Goal: Task Accomplishment & Management: Manage account settings

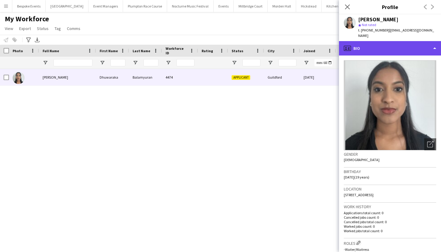
click at [415, 41] on div "profile Bio" at bounding box center [390, 48] width 102 height 14
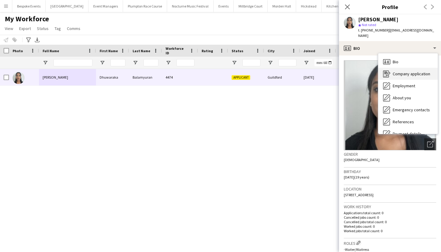
click at [416, 72] on div "Company application Company application" at bounding box center [407, 74] width 59 height 12
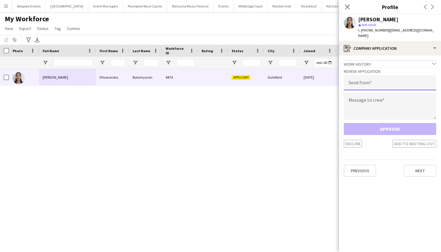
click at [399, 76] on input "email" at bounding box center [390, 82] width 92 height 15
type input "**********"
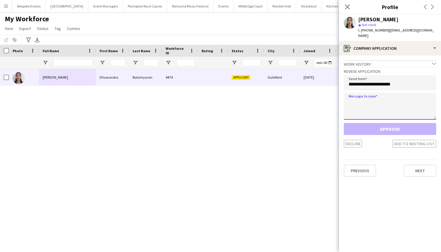
click at [402, 95] on textarea at bounding box center [390, 106] width 92 height 27
paste textarea "**********"
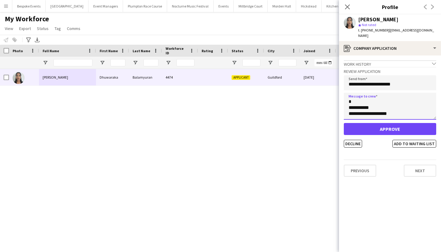
type textarea "**********"
click at [381, 124] on button "Approve" at bounding box center [390, 129] width 92 height 12
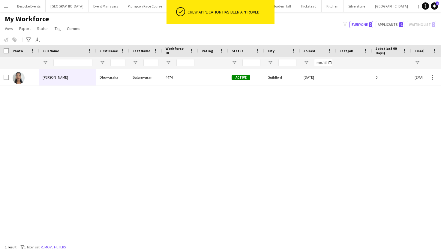
click at [320, 18] on div "My Workforce View Views Default view mena New Starter New view Update view Dele…" at bounding box center [220, 24] width 441 height 20
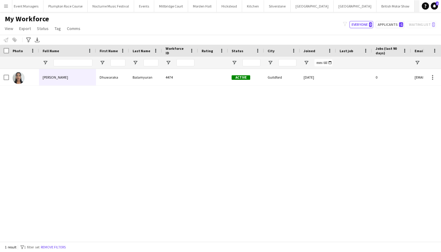
scroll to position [0, 79]
click at [415, 3] on button "KKHQ Close" at bounding box center [424, 6] width 19 height 12
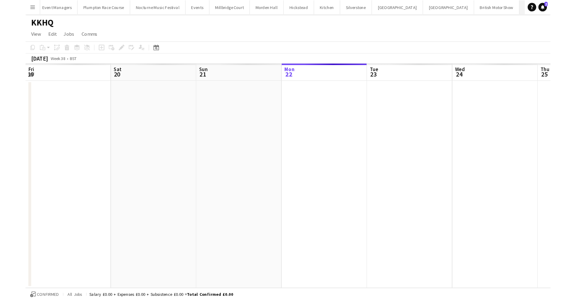
scroll to position [0, 143]
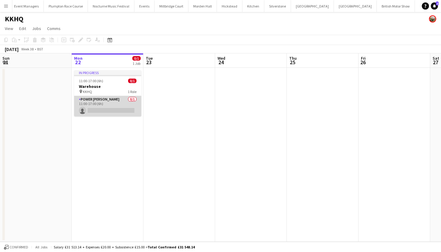
click at [93, 106] on app-card-role "Power [PERSON_NAME] 0/1 11:00-17:00 (6h) single-neutral-actions" at bounding box center [107, 106] width 67 height 20
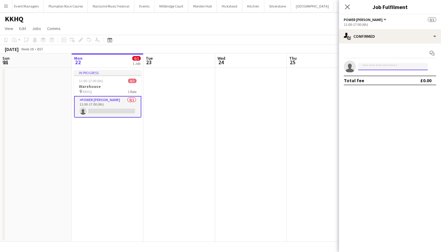
click at [389, 67] on input at bounding box center [393, 66] width 70 height 7
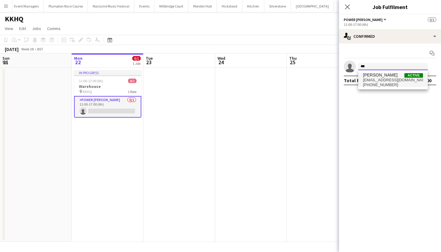
type input "***"
click at [401, 84] on span "[PHONE_NUMBER]" at bounding box center [393, 84] width 60 height 5
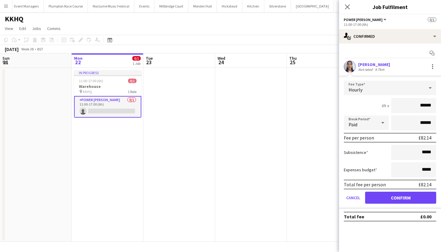
click at [392, 196] on button "Confirm" at bounding box center [400, 198] width 71 height 12
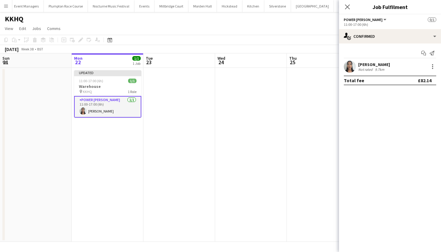
click at [264, 136] on app-date-cell at bounding box center [251, 155] width 72 height 174
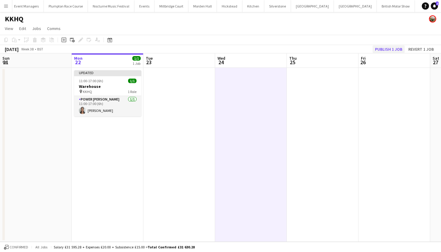
click at [392, 48] on button "Publish 1 job" at bounding box center [388, 49] width 32 height 8
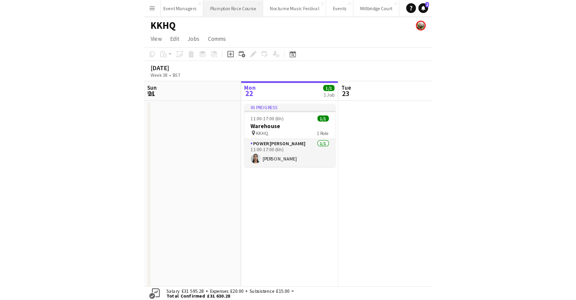
scroll to position [0, 0]
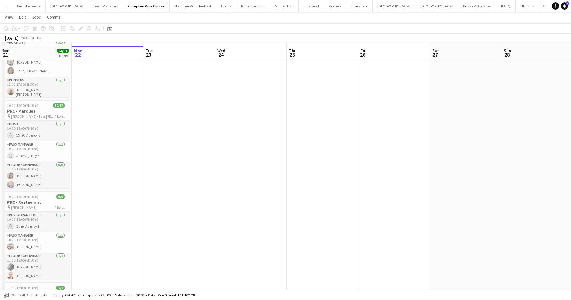
scroll to position [269, 0]
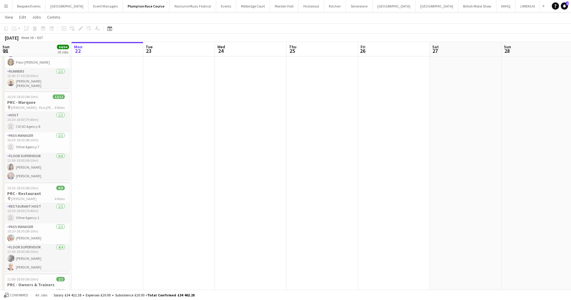
click at [35, 167] on app-card-role "Floor Supervisor 6/6 11:50-18:00 (6h10m) Daisy Marshall Hannah Bellasis Deborah…" at bounding box center [35, 185] width 67 height 64
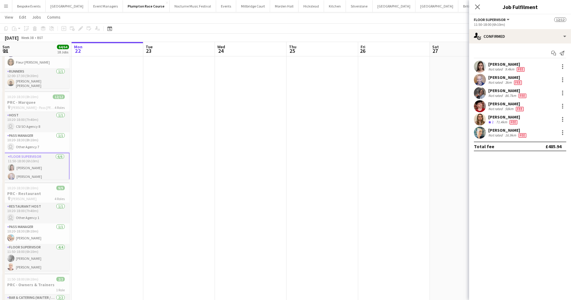
click at [479, 79] on app-user-avatar at bounding box center [480, 80] width 12 height 12
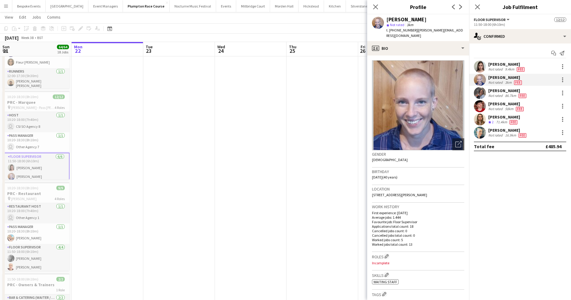
drag, startPoint x: 415, startPoint y: 29, endPoint x: 466, endPoint y: 30, distance: 51.3
click at [466, 30] on div "Hannah Bellasis star Not rated 3km t. +447505038025 | hannah_bellasis@hotmail.c…" at bounding box center [418, 27] width 102 height 27
copy span "hannah_bellasis@hotmail.co.uk"
click at [298, 153] on app-date-cell at bounding box center [323, 121] width 72 height 646
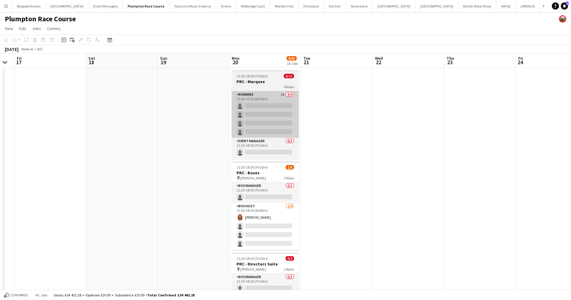
scroll to position [0, 0]
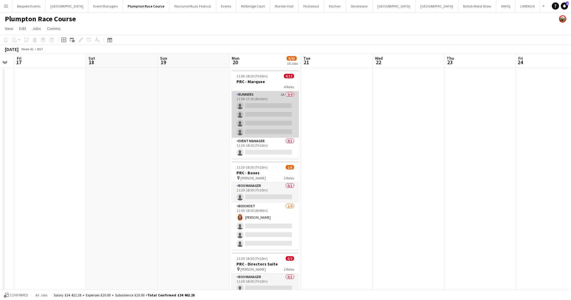
click at [259, 125] on app-card-role "Runners 1A 0/4 11:00-17:30 (6h30m) single-neutral-actions single-neutral-action…" at bounding box center [265, 114] width 67 height 46
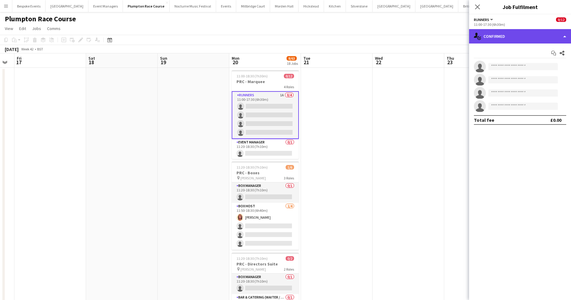
click at [549, 43] on div "single-neutral-actions-check-2 Confirmed" at bounding box center [520, 36] width 102 height 14
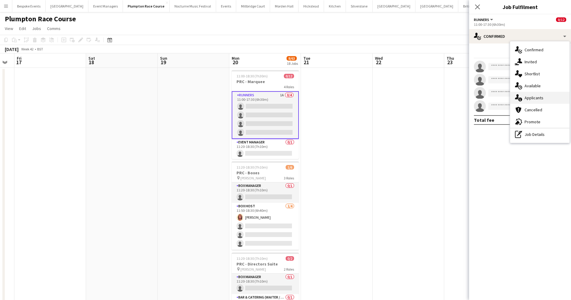
click at [555, 97] on div "single-neutral-actions-information Applicants" at bounding box center [539, 98] width 59 height 12
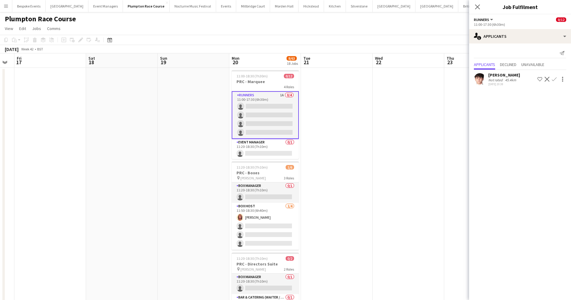
click at [554, 78] on app-icon "Confirm" at bounding box center [554, 79] width 5 height 5
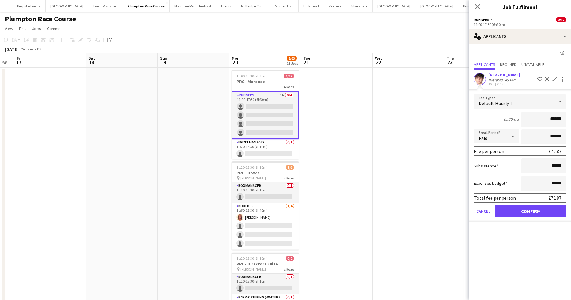
click at [538, 210] on button "Confirm" at bounding box center [530, 211] width 71 height 12
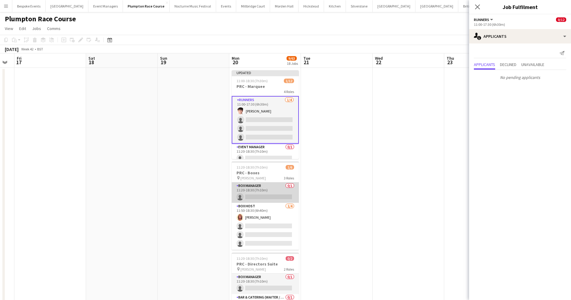
click at [262, 194] on app-card-role "Box Manager 0/1 11:20-18:30 (7h10m) single-neutral-actions" at bounding box center [265, 192] width 67 height 20
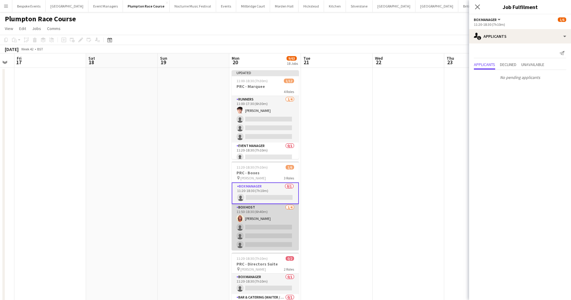
click at [264, 226] on app-card-role "Box Host 1/4 11:50-18:30 (6h40m) Annette Woolman single-neutral-actions single-…" at bounding box center [265, 227] width 67 height 46
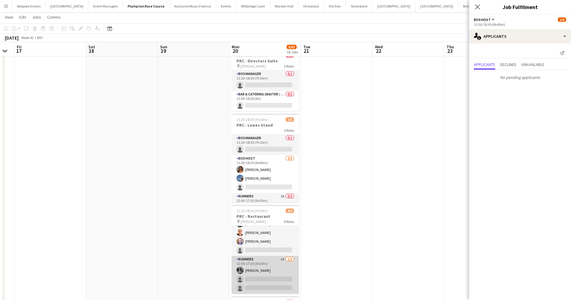
scroll to position [57, 0]
click at [252, 273] on app-card-role "Runners 1A 1/3 12:00-17:30 (5h30m) Molly Middlehurst single-neutral-actions sin…" at bounding box center [265, 275] width 67 height 38
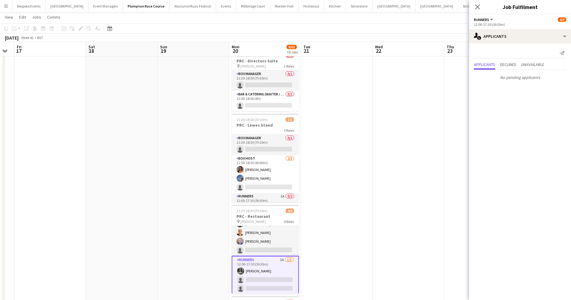
click at [252, 273] on app-card-role "Runners 1A 1/3 12:00-17:30 (5h30m) Molly Middlehurst single-neutral-actions sin…" at bounding box center [265, 275] width 67 height 39
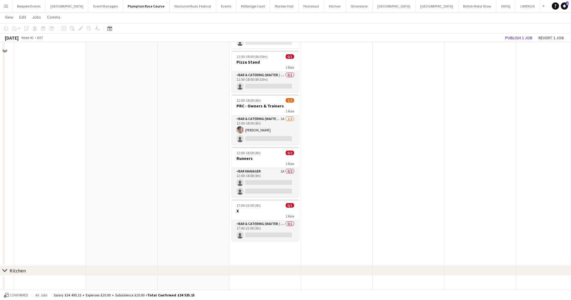
scroll to position [489, 0]
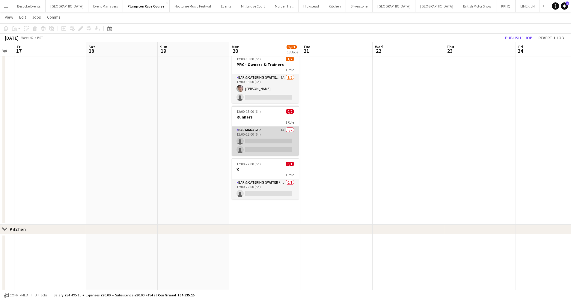
click at [252, 144] on app-card-role "Bar Manager 1A 0/2 12:00-18:00 (6h) single-neutral-actions single-neutral-actio…" at bounding box center [265, 141] width 67 height 29
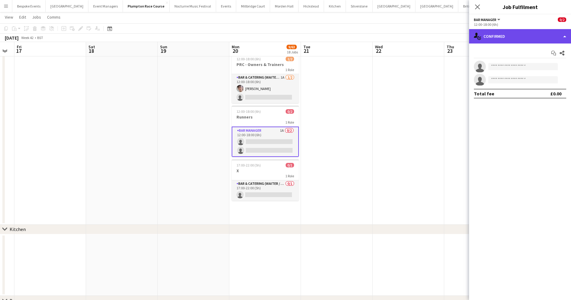
click at [523, 37] on div "single-neutral-actions-check-2 Confirmed" at bounding box center [520, 36] width 102 height 14
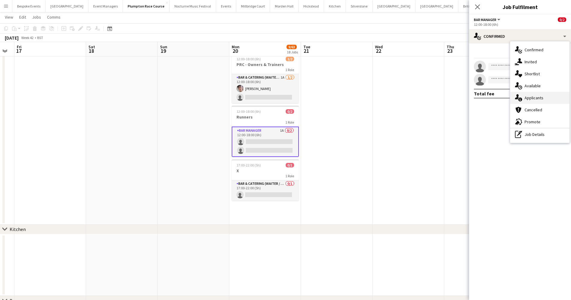
click at [540, 95] on span "Applicants" at bounding box center [534, 97] width 19 height 5
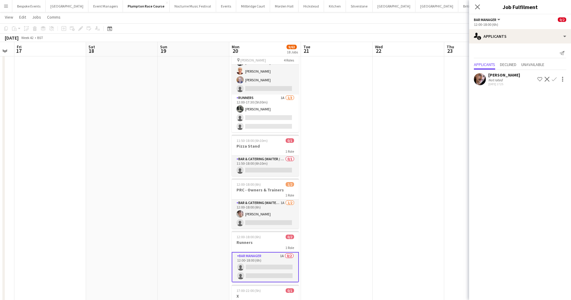
scroll to position [0, 129]
click at [337, 164] on app-date-cell at bounding box center [337, 26] width 72 height 646
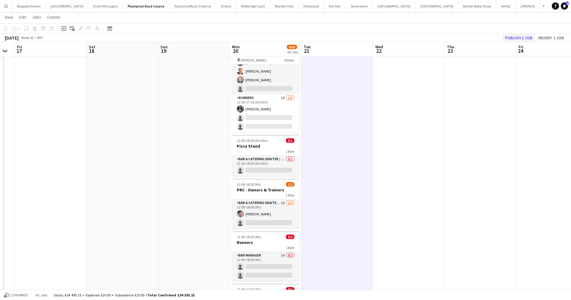
click at [521, 38] on button "Publish 1 job" at bounding box center [519, 38] width 32 height 8
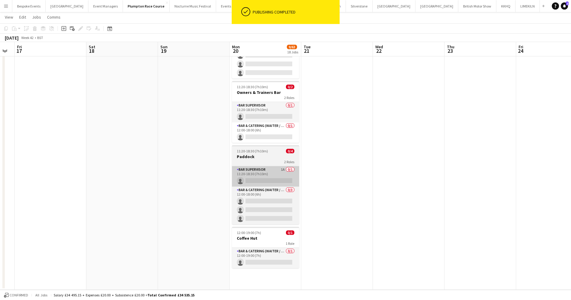
scroll to position [1103, 0]
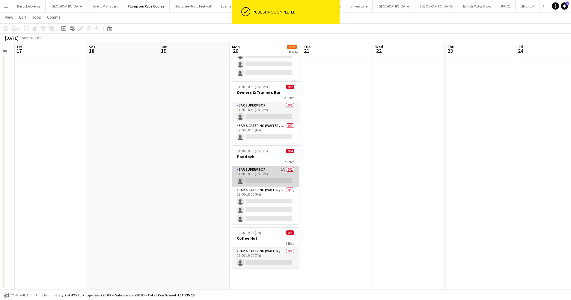
click at [281, 170] on app-card-role "Bar Supervisor 1A 0/1 11:20-18:30 (7h10m) single-neutral-actions" at bounding box center [265, 176] width 67 height 20
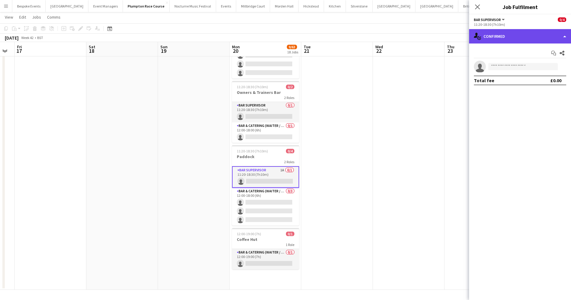
click at [551, 35] on div "single-neutral-actions-check-2 Confirmed" at bounding box center [520, 36] width 102 height 14
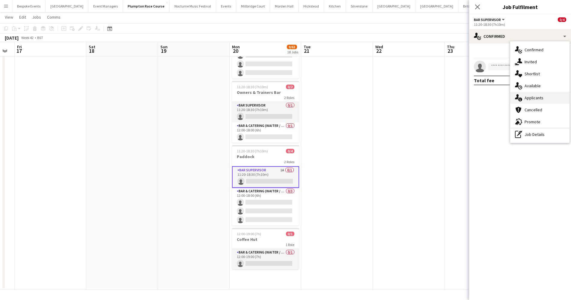
click at [543, 101] on div "single-neutral-actions-information Applicants" at bounding box center [539, 98] width 59 height 12
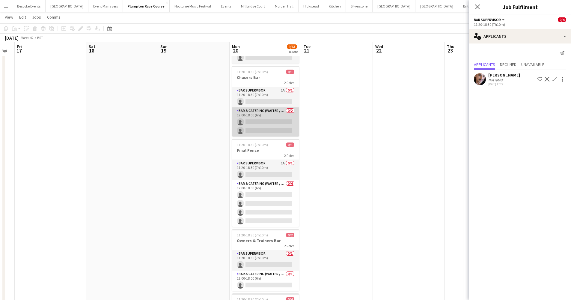
scroll to position [955, 0]
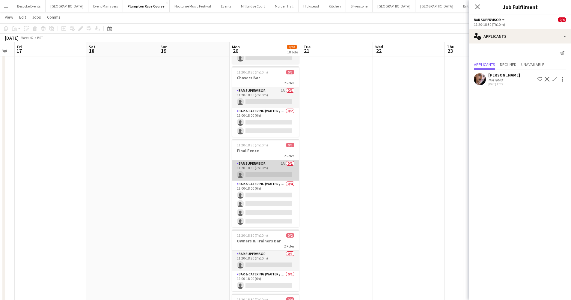
click at [252, 169] on app-card-role "Bar Supervisor 1A 0/1 11:20-18:30 (7h10m) single-neutral-actions" at bounding box center [265, 170] width 67 height 20
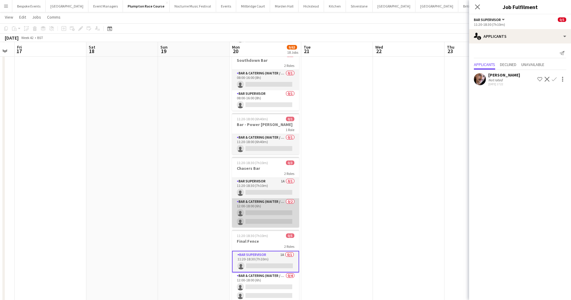
scroll to position [864, 0]
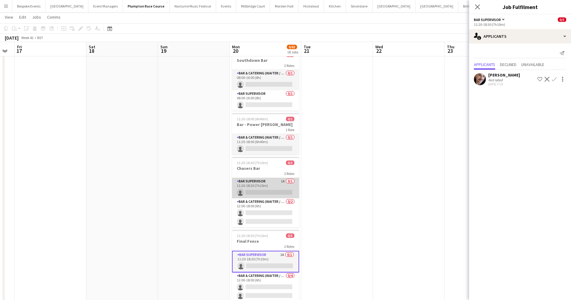
click at [252, 193] on app-card-role "Bar Supervisor 1A 0/1 11:20-18:30 (7h10m) single-neutral-actions" at bounding box center [265, 188] width 67 height 20
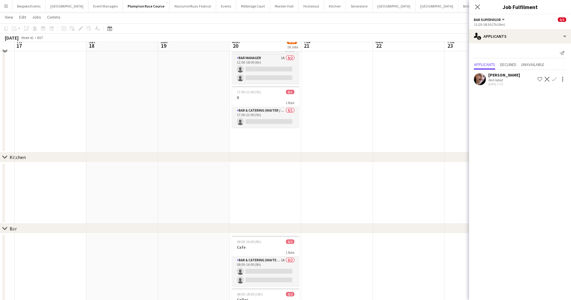
scroll to position [562, 0]
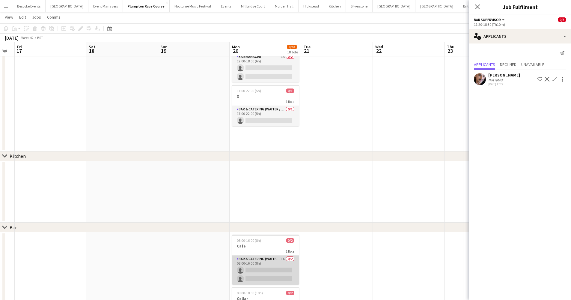
click at [251, 265] on app-card-role "Bar & Catering (Waiter / waitress) 1A 0/2 08:00-16:00 (8h) single-neutral-actio…" at bounding box center [265, 269] width 67 height 29
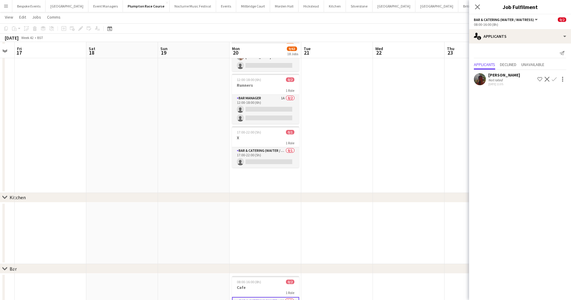
scroll to position [523, 0]
click at [554, 82] on button "Confirm" at bounding box center [554, 79] width 7 height 7
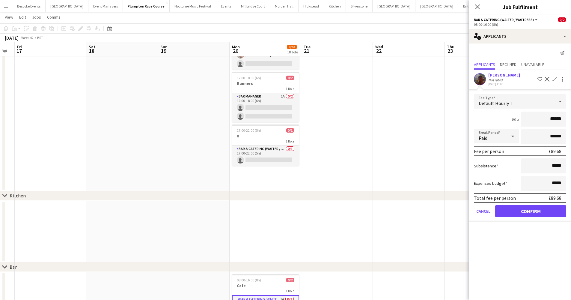
click at [533, 214] on button "Confirm" at bounding box center [530, 211] width 71 height 12
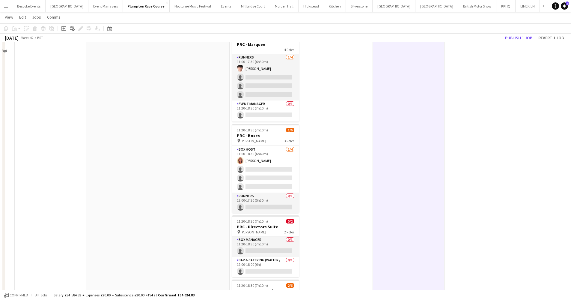
scroll to position [0, 0]
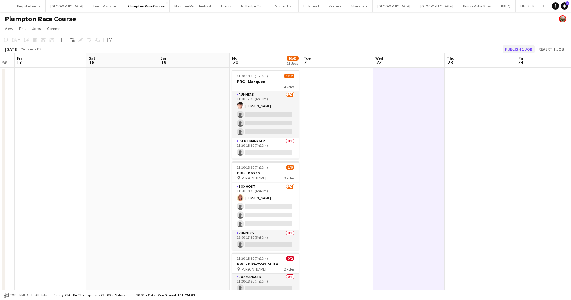
click at [512, 49] on button "Publish 1 job" at bounding box center [519, 49] width 32 height 8
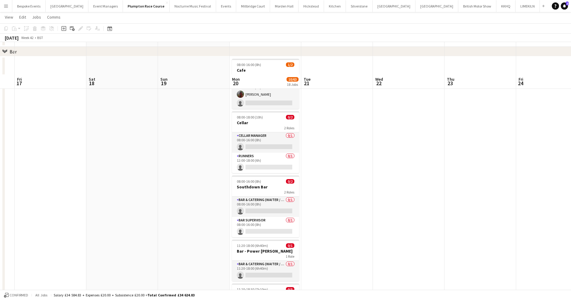
scroll to position [670, 0]
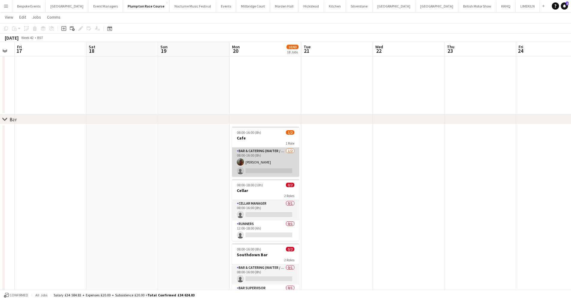
click at [261, 161] on app-card-role "Bar & Catering (Waiter / waitress) 1/2 08:00-16:00 (8h) Sasha Calvert single-ne…" at bounding box center [265, 162] width 67 height 29
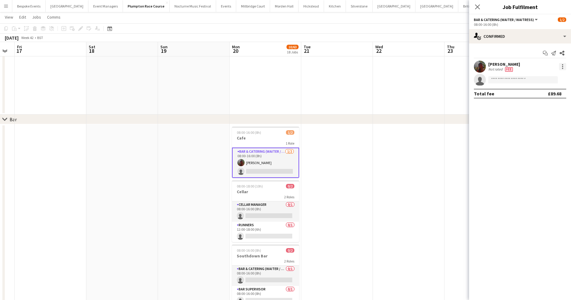
click at [564, 66] on div at bounding box center [562, 66] width 7 height 7
click at [546, 137] on span "Remove" at bounding box center [542, 135] width 37 height 5
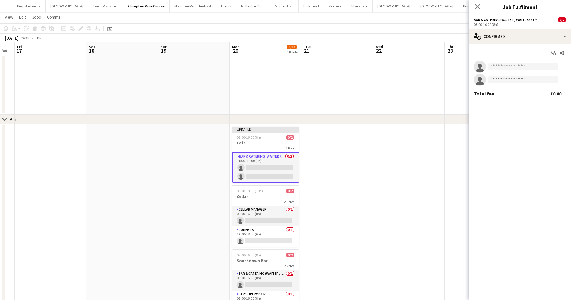
click at [412, 109] on app-date-cell at bounding box center [409, 84] width 72 height 62
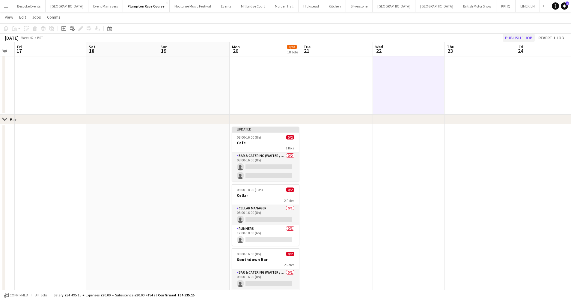
click at [511, 36] on button "Publish 1 job" at bounding box center [519, 38] width 32 height 8
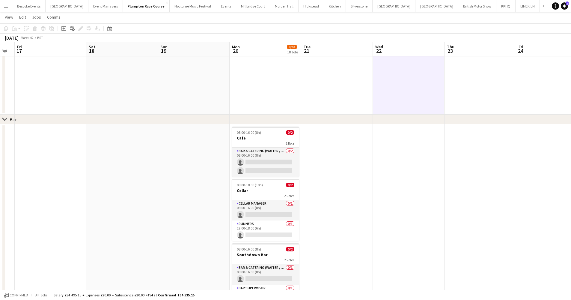
click at [7, 4] on app-icon "Menu" at bounding box center [6, 6] width 5 height 5
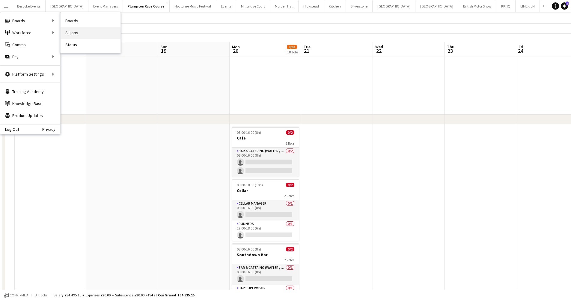
click at [75, 33] on link "All jobs" at bounding box center [91, 33] width 60 height 12
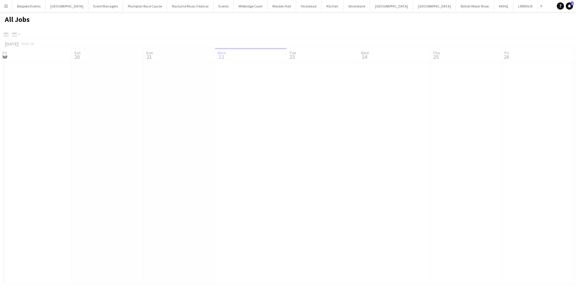
scroll to position [0, 143]
